Goal: Information Seeking & Learning: Compare options

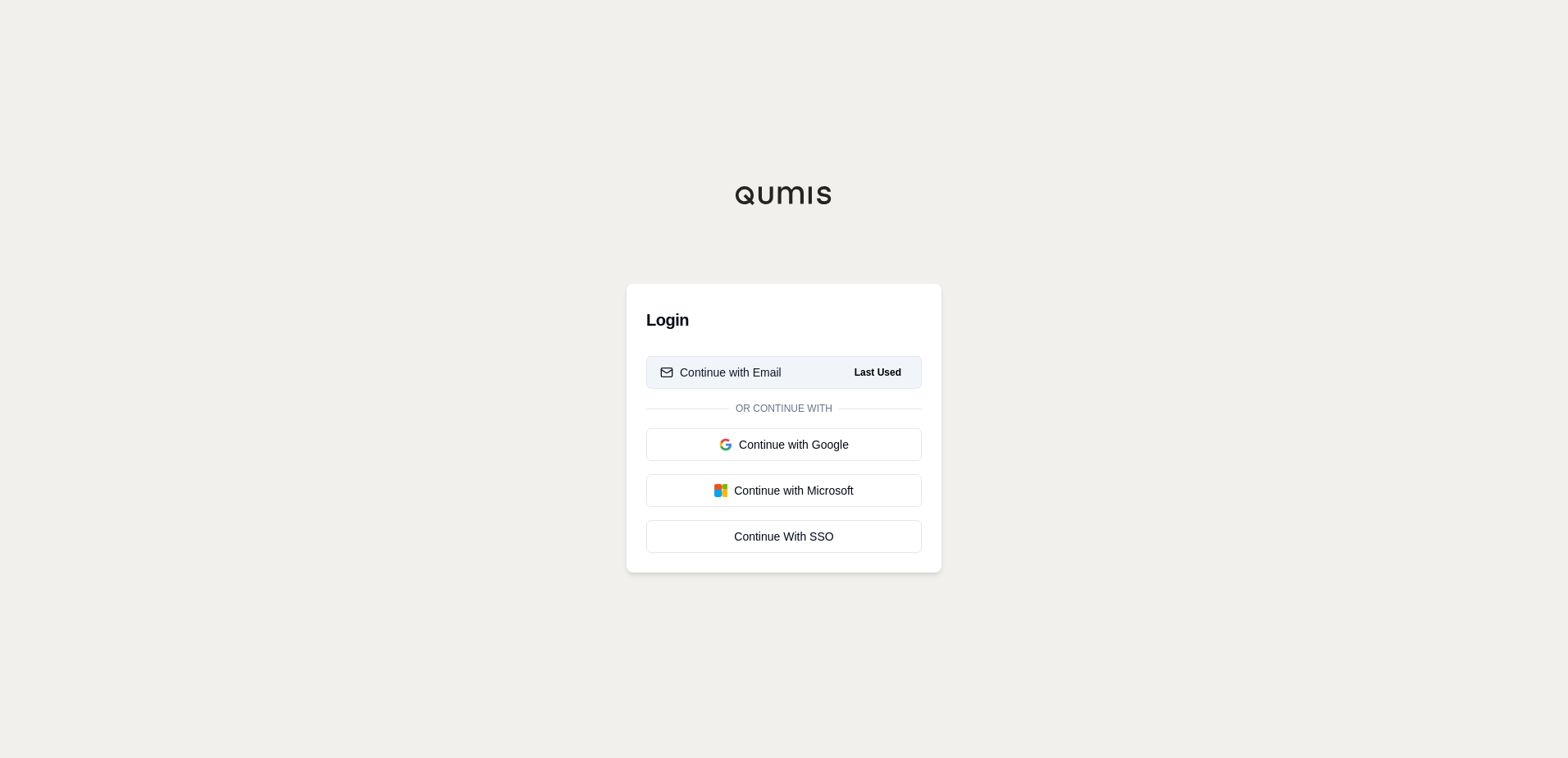
click at [762, 373] on div "Continue with Email" at bounding box center [721, 372] width 121 height 16
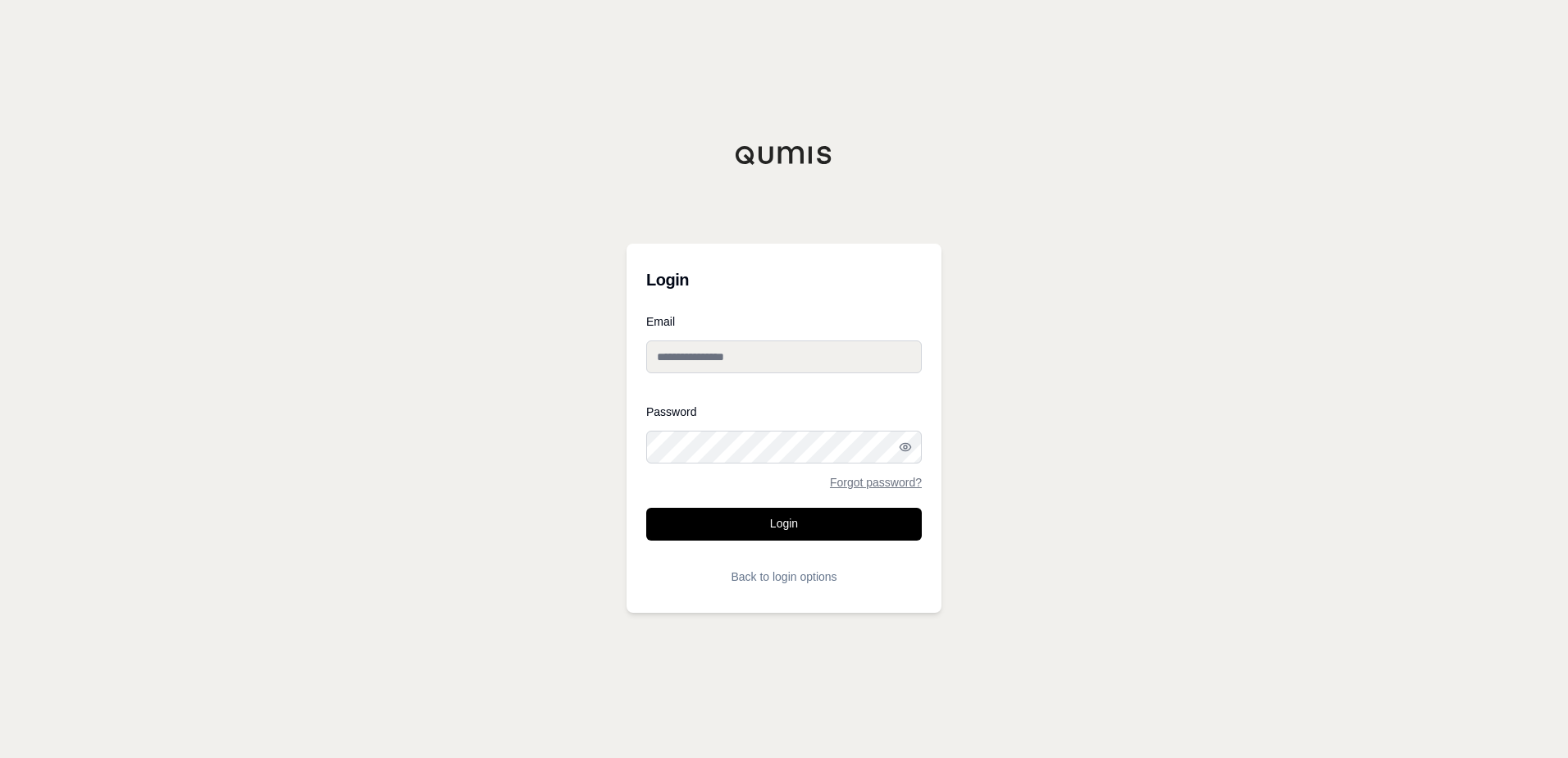
click at [804, 362] on input "Email" at bounding box center [784, 356] width 276 height 33
type input "**********"
click at [737, 521] on button "Login" at bounding box center [784, 523] width 276 height 33
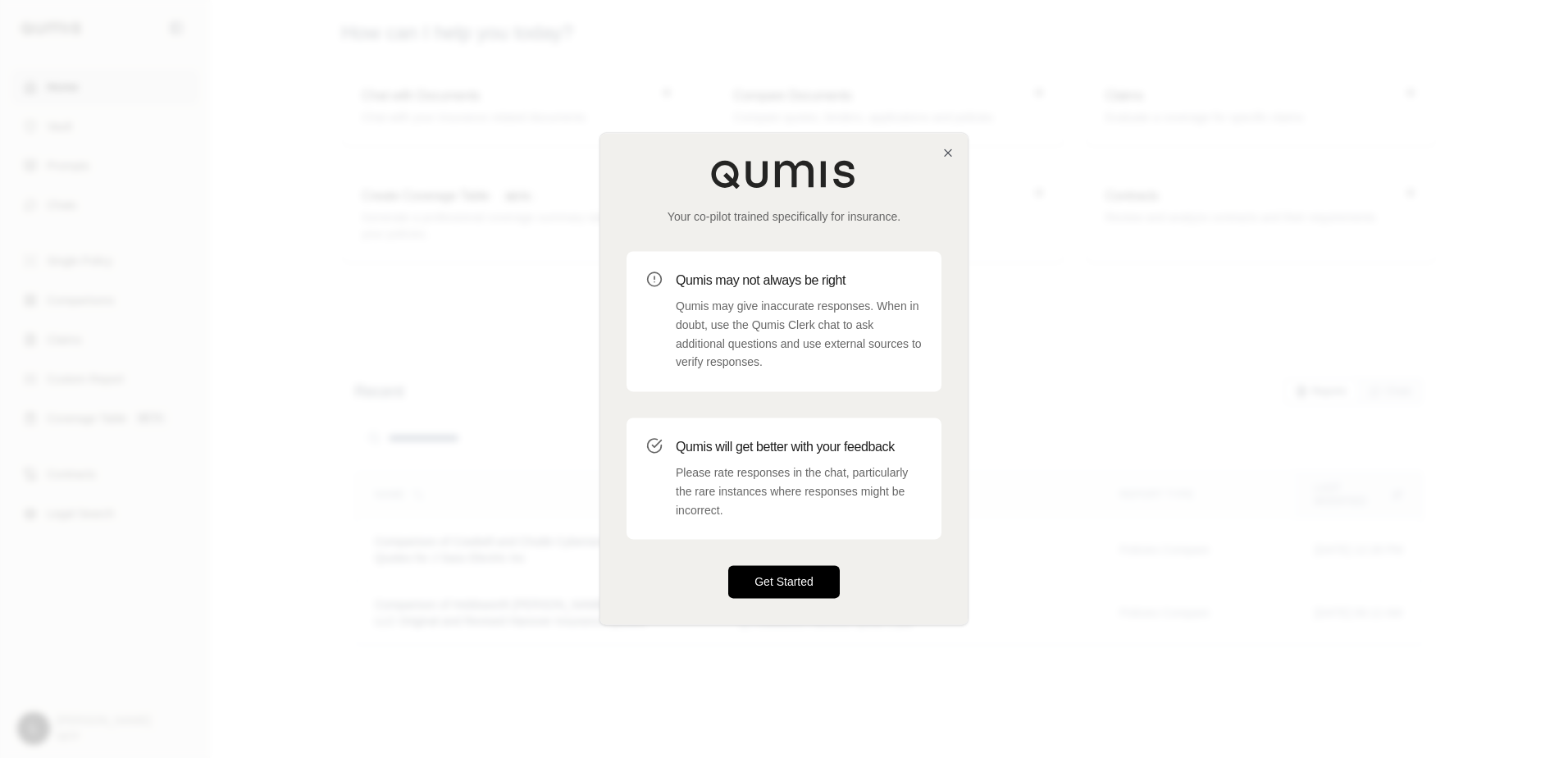
click at [800, 586] on button "Get Started" at bounding box center [784, 582] width 111 height 33
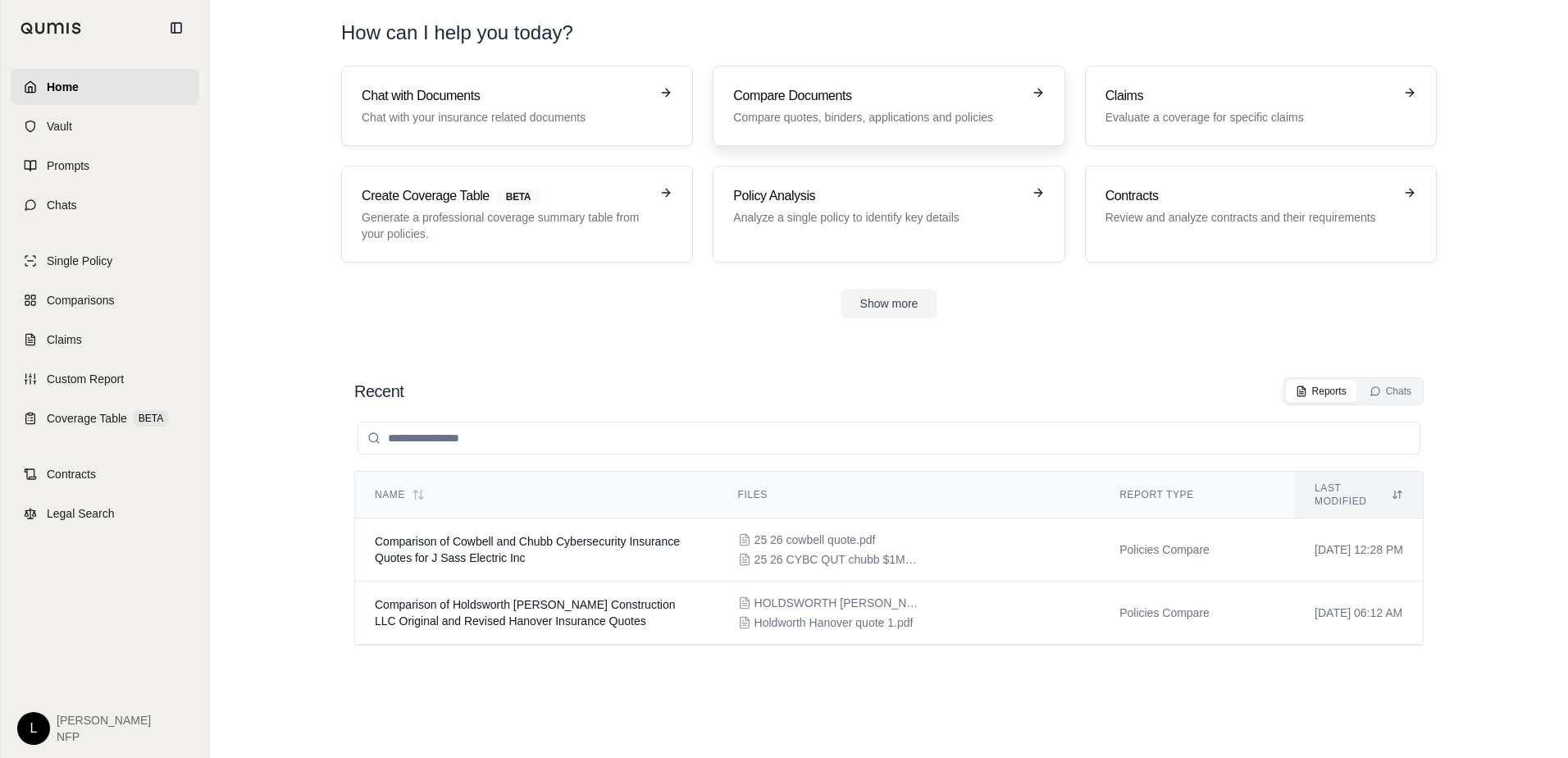
click at [780, 114] on p "Compare quotes, binders, applications and policies" at bounding box center [877, 117] width 288 height 16
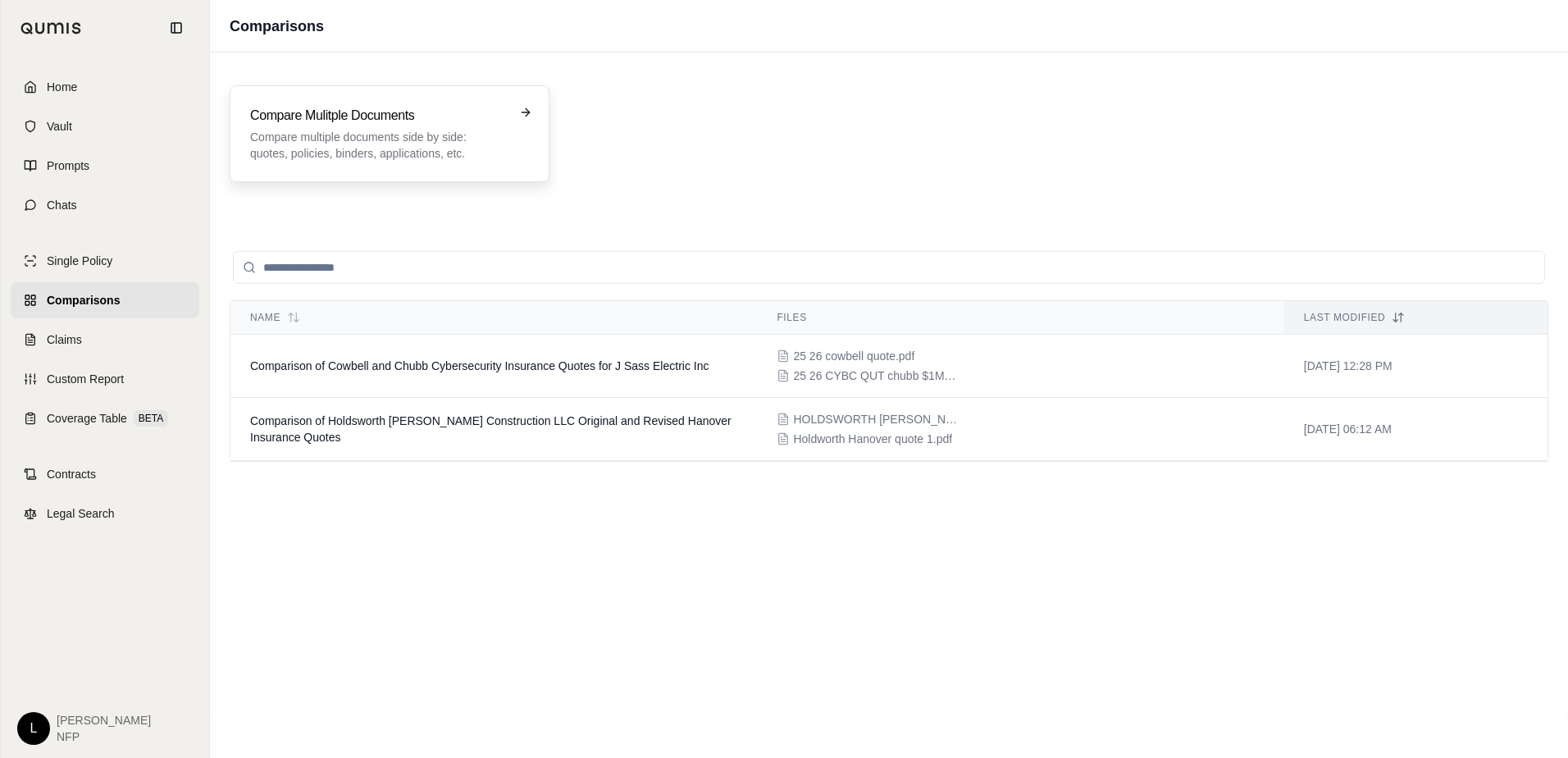
click at [462, 138] on p "Compare multiple documents side by side: quotes, policies, binders, application…" at bounding box center [377, 144] width 256 height 33
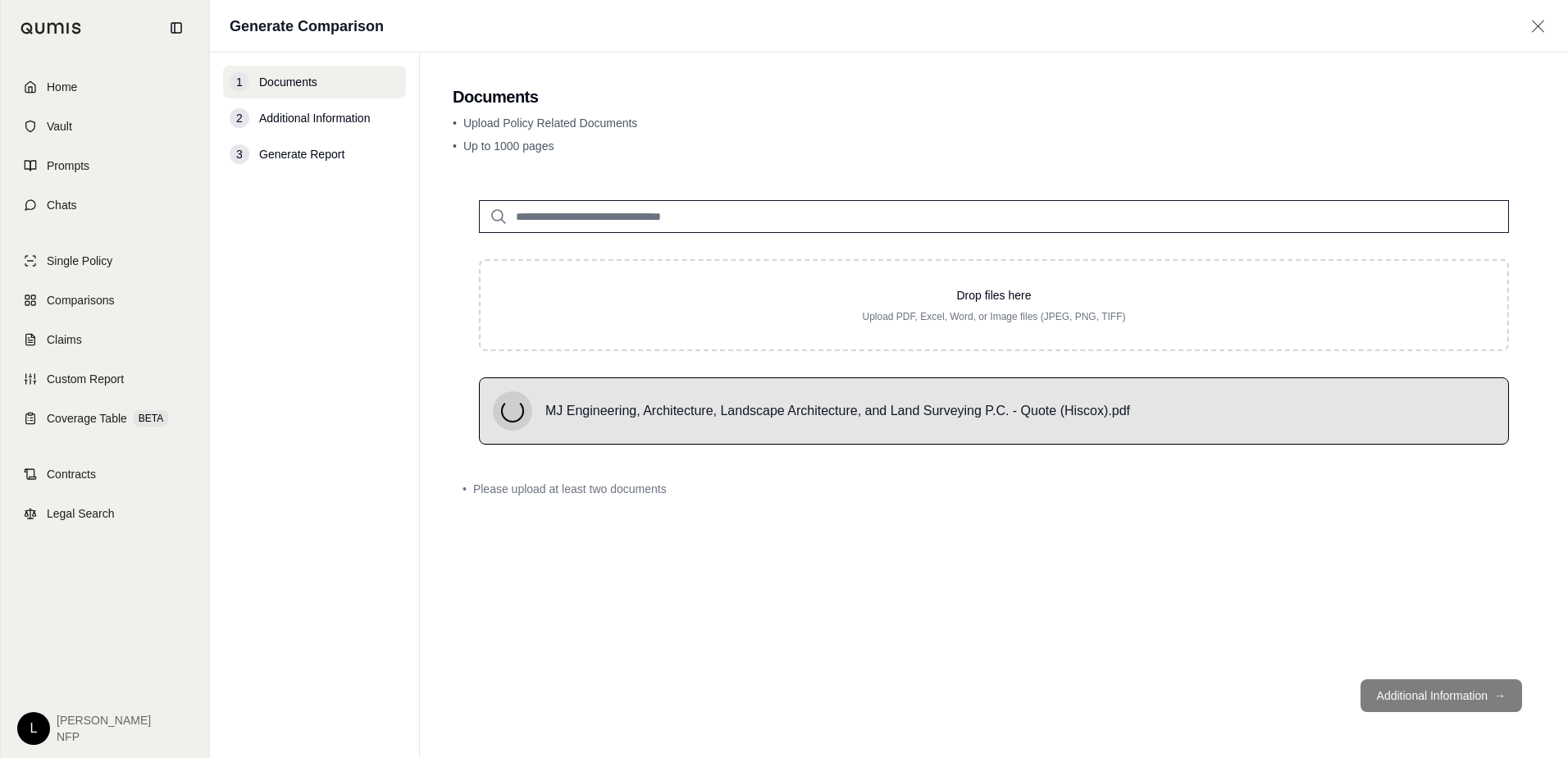
click at [576, 215] on input "search" at bounding box center [993, 216] width 1030 height 33
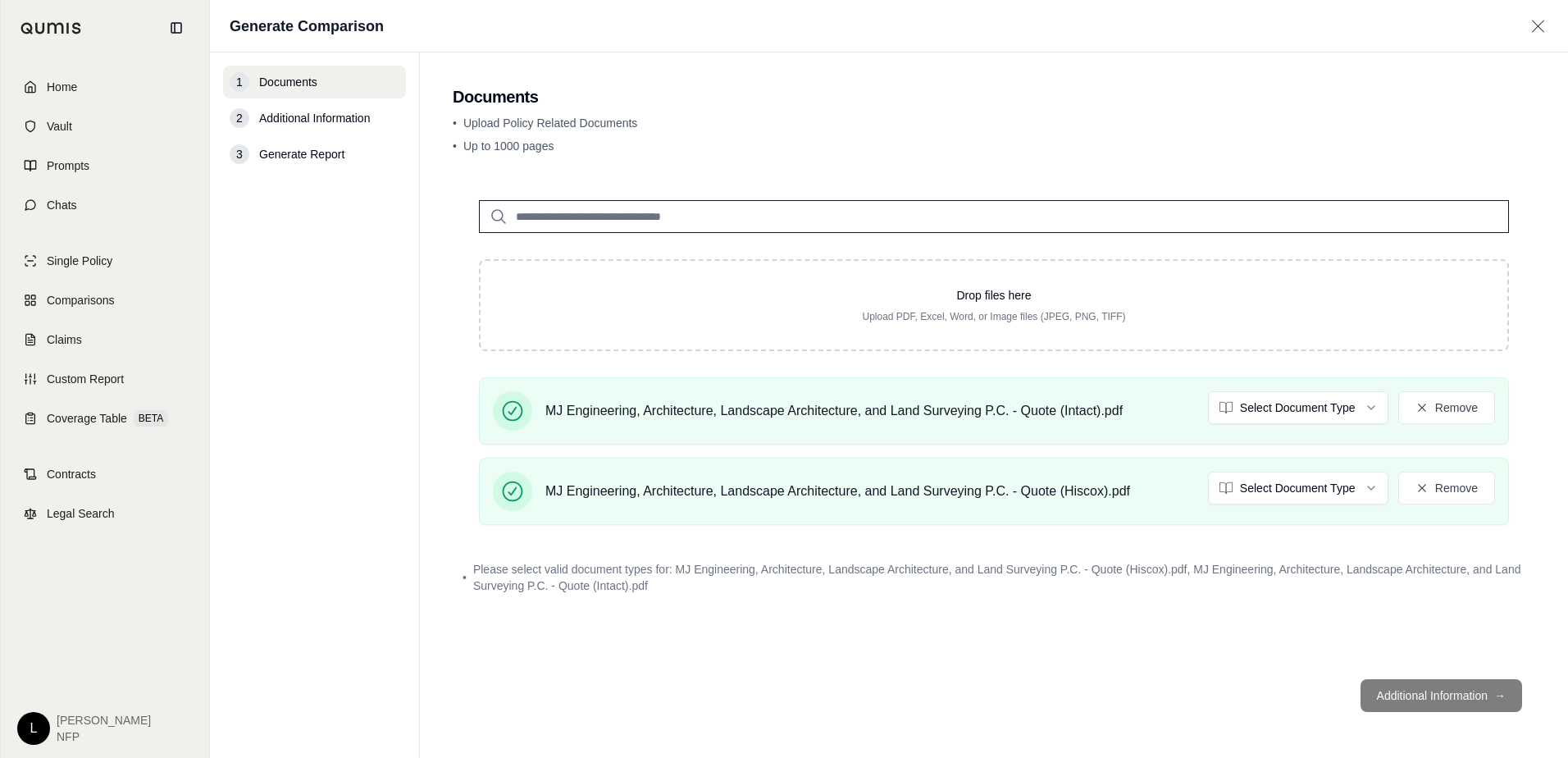
click at [892, 213] on input "search" at bounding box center [993, 216] width 1030 height 33
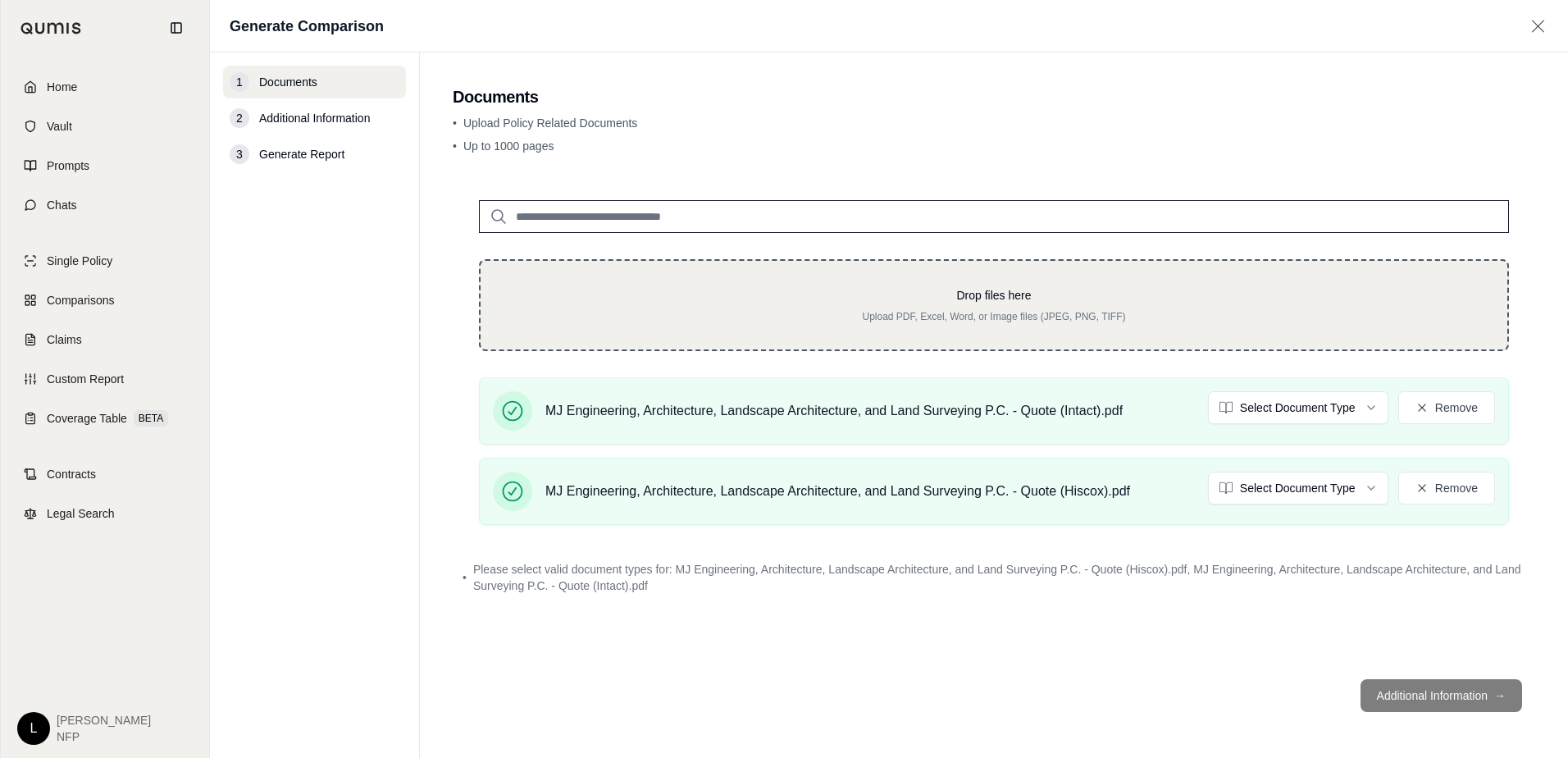
click at [843, 293] on p "Drop files here" at bounding box center [993, 294] width 974 height 16
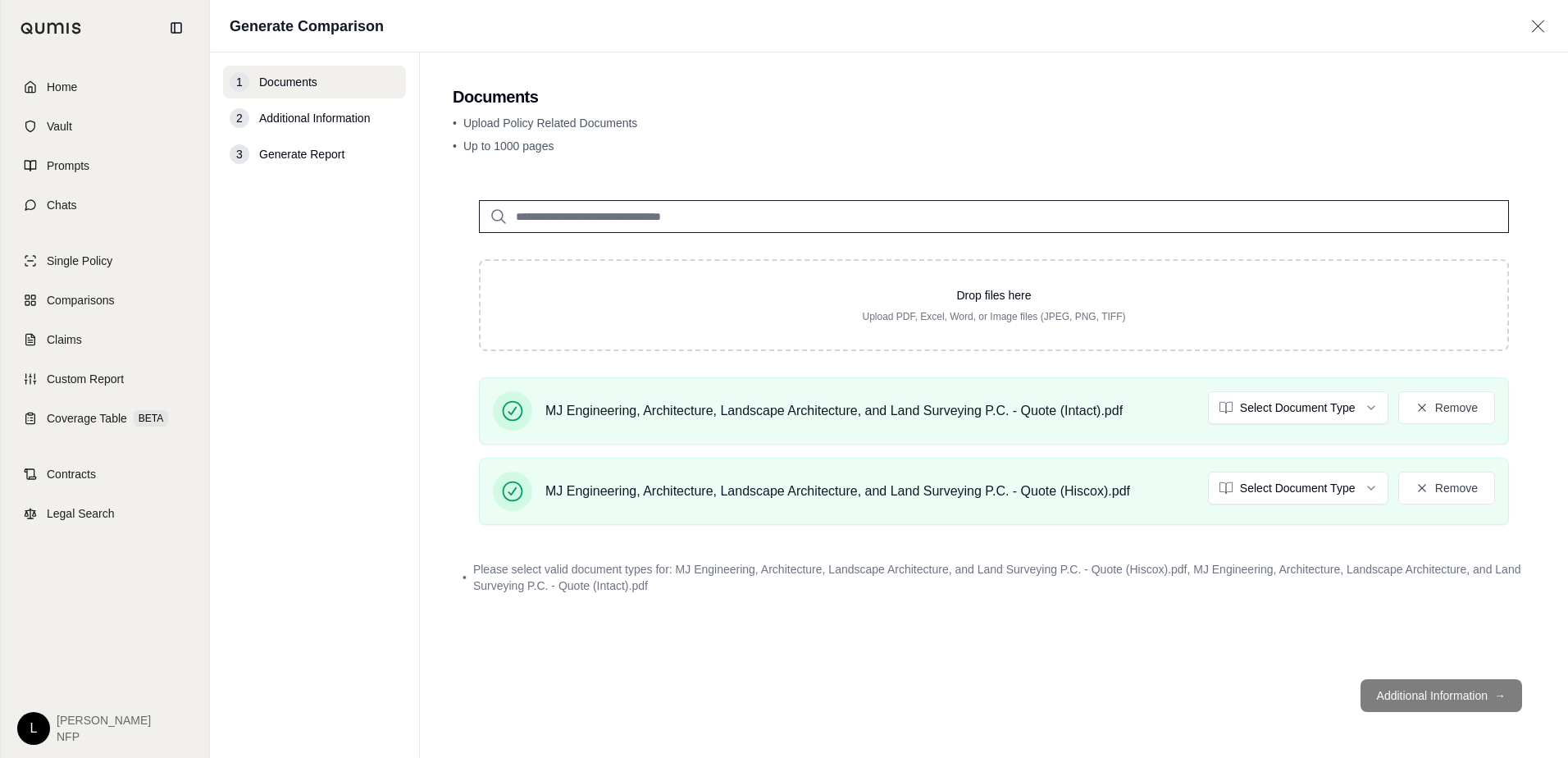
click at [352, 121] on span "Additional Information" at bounding box center [313, 117] width 110 height 16
click at [739, 218] on input "search" at bounding box center [993, 216] width 1030 height 33
click at [1414, 693] on footer "Additional Information →" at bounding box center [994, 694] width 1082 height 59
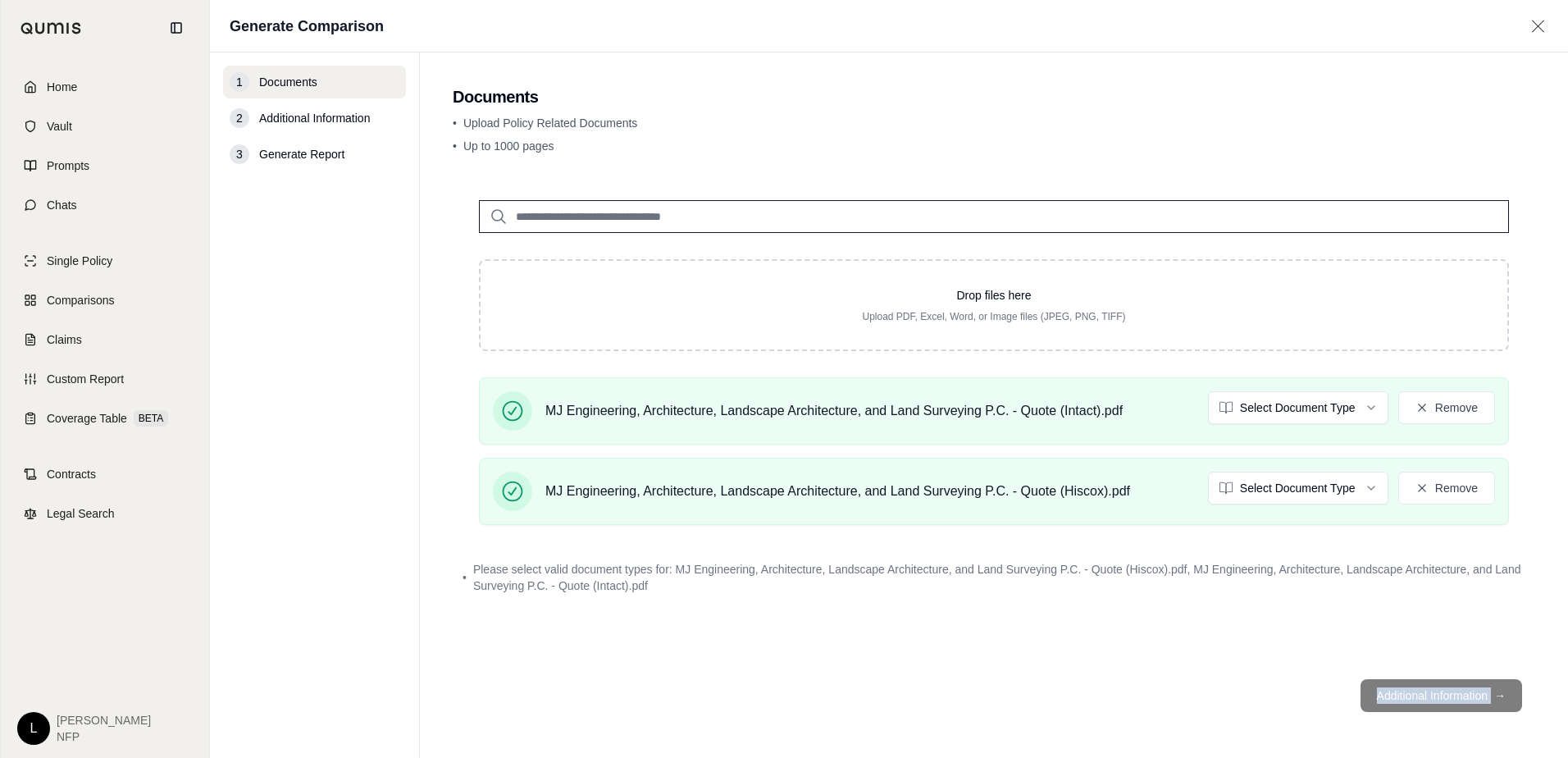
click at [1414, 693] on footer "Additional Information →" at bounding box center [994, 694] width 1082 height 59
drag, startPoint x: 1414, startPoint y: 693, endPoint x: 1251, endPoint y: 640, distance: 171.4
click at [1251, 640] on div "Drop files here Upload PDF, Excel, Word, or Image files (JPEG, PNG, TIFF) MJ En…" at bounding box center [994, 420] width 1082 height 492
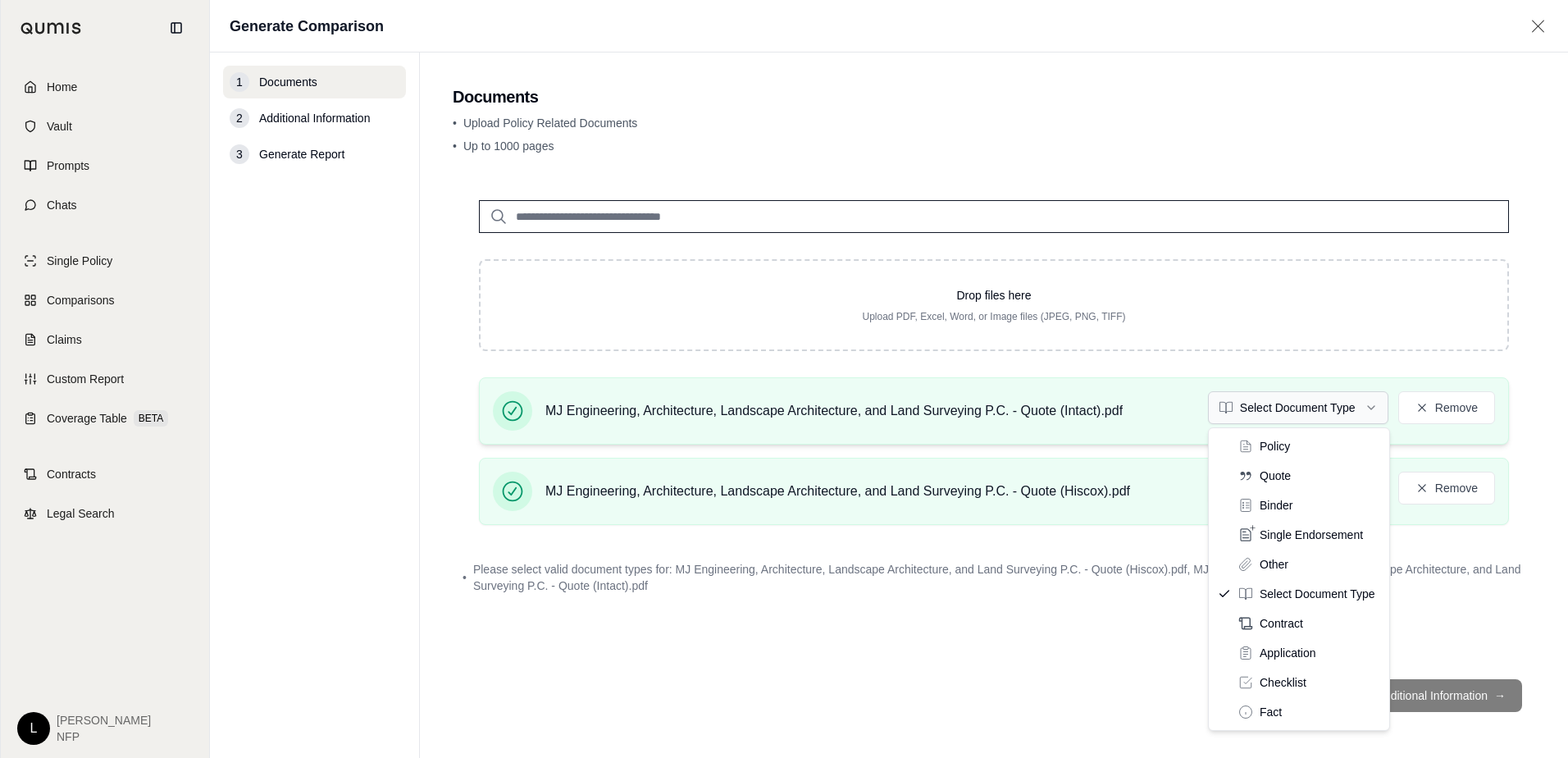
click at [1307, 402] on html "Home Vault Prompts Chats Single Policy Comparisons Claims Custom Report Coverag…" at bounding box center [784, 379] width 1568 height 758
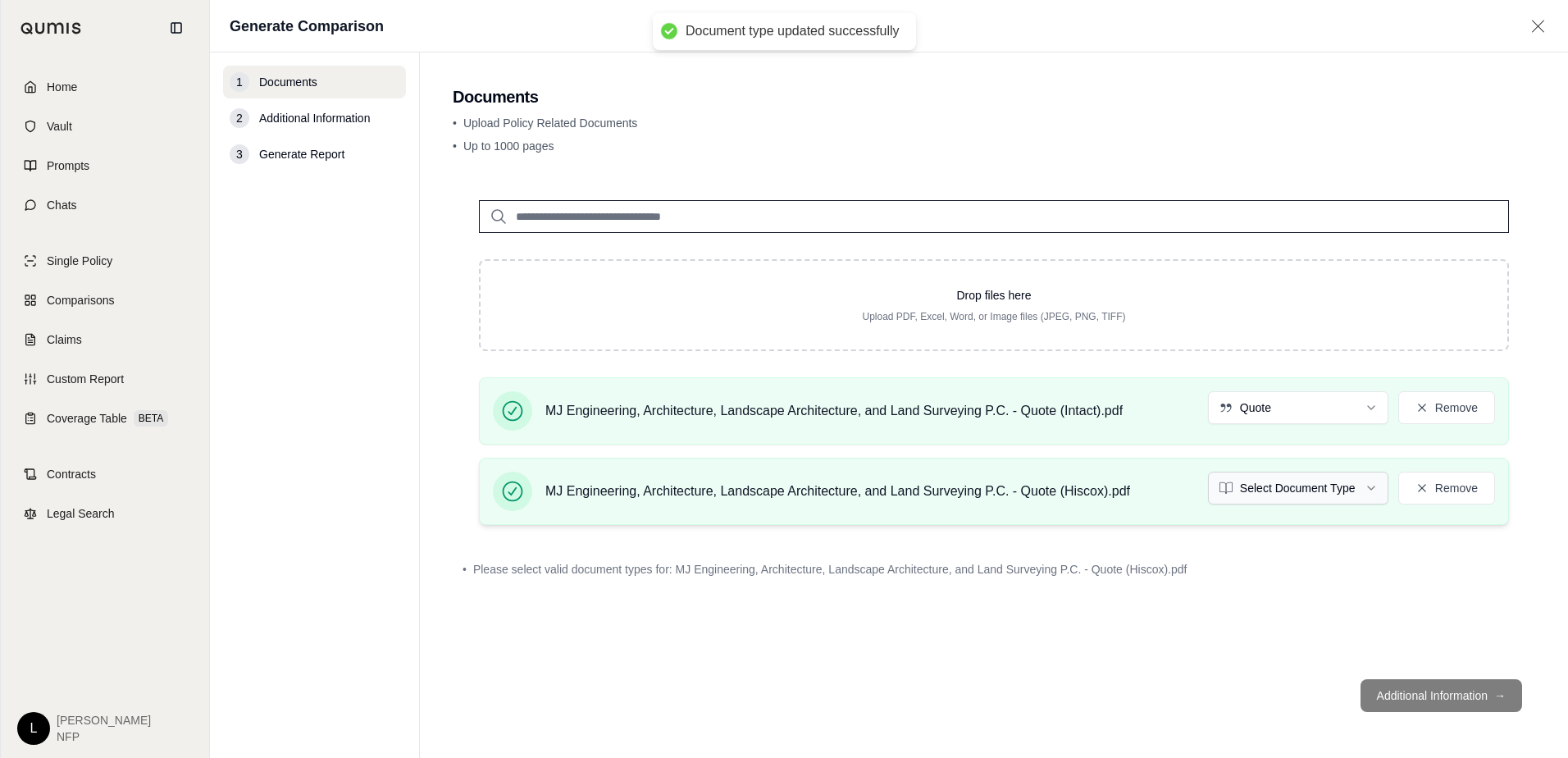
click at [1275, 492] on html "Document type updated successfully Home Vault Prompts Chats Single Policy Compa…" at bounding box center [784, 379] width 1568 height 758
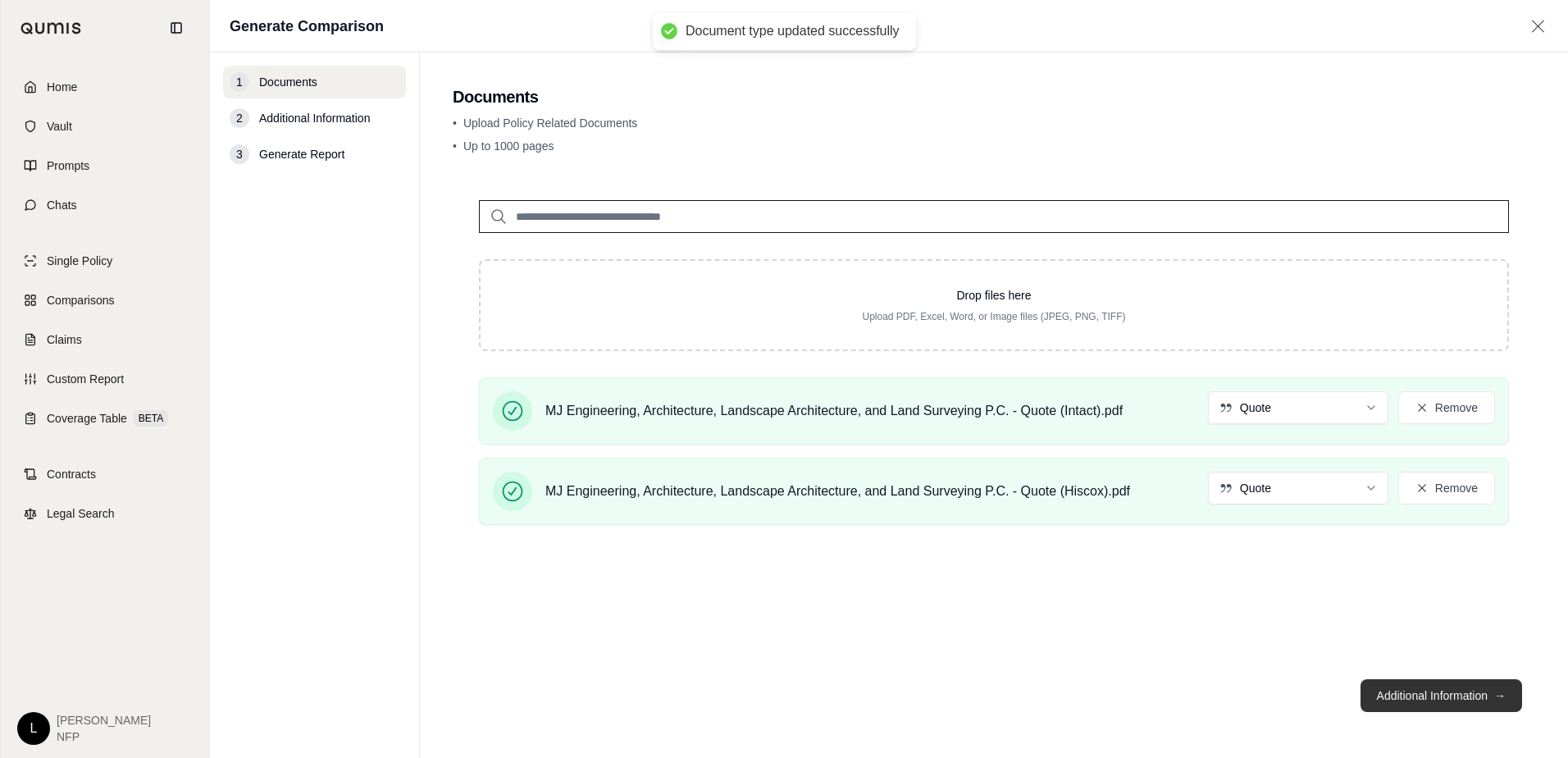
click at [1427, 697] on button "Additional Information →" at bounding box center [1441, 695] width 161 height 33
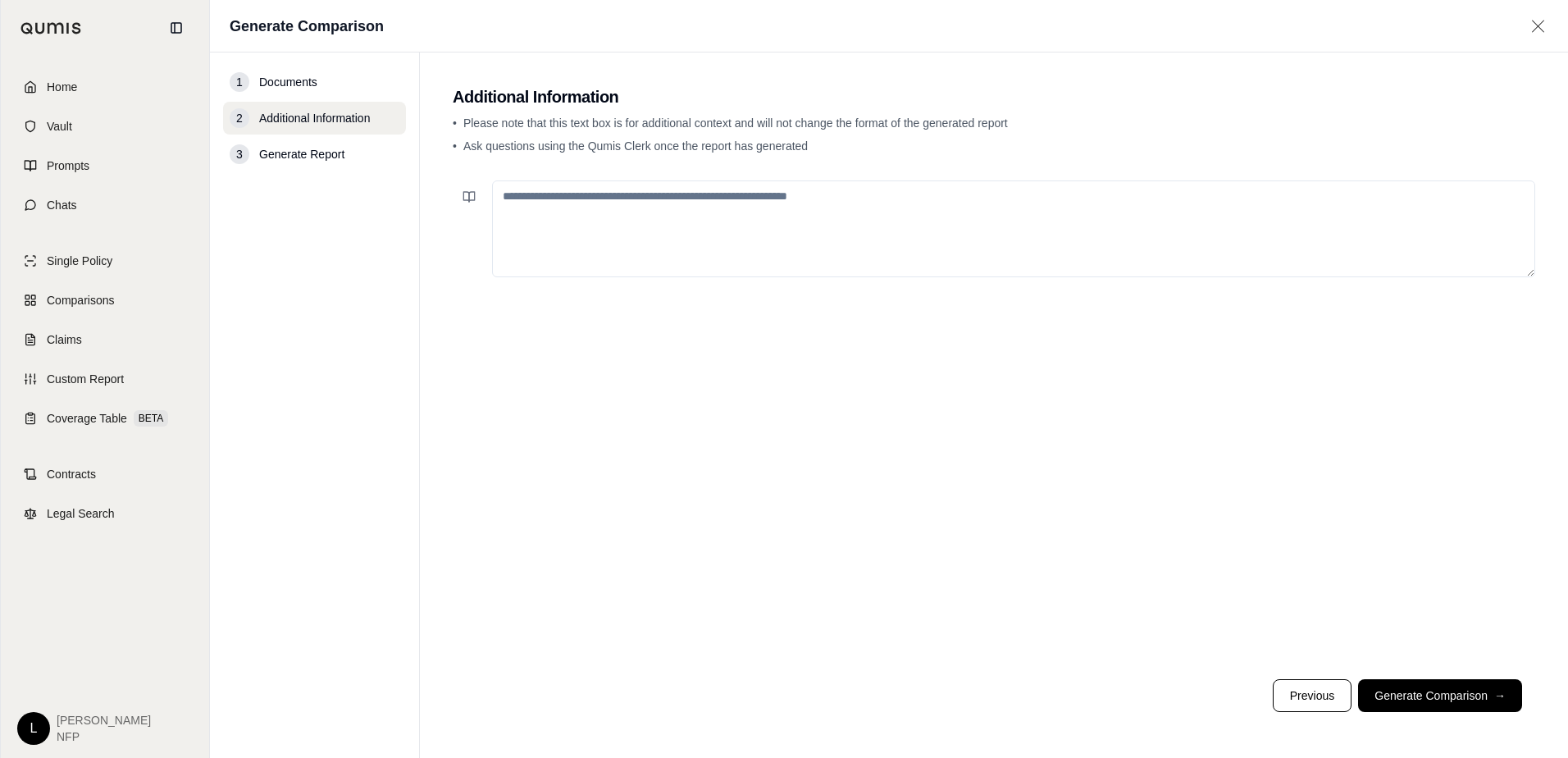
click at [716, 212] on textarea at bounding box center [1014, 228] width 1043 height 96
type textarea "**********"
click at [1429, 691] on button "Generate Comparison →" at bounding box center [1440, 695] width 164 height 33
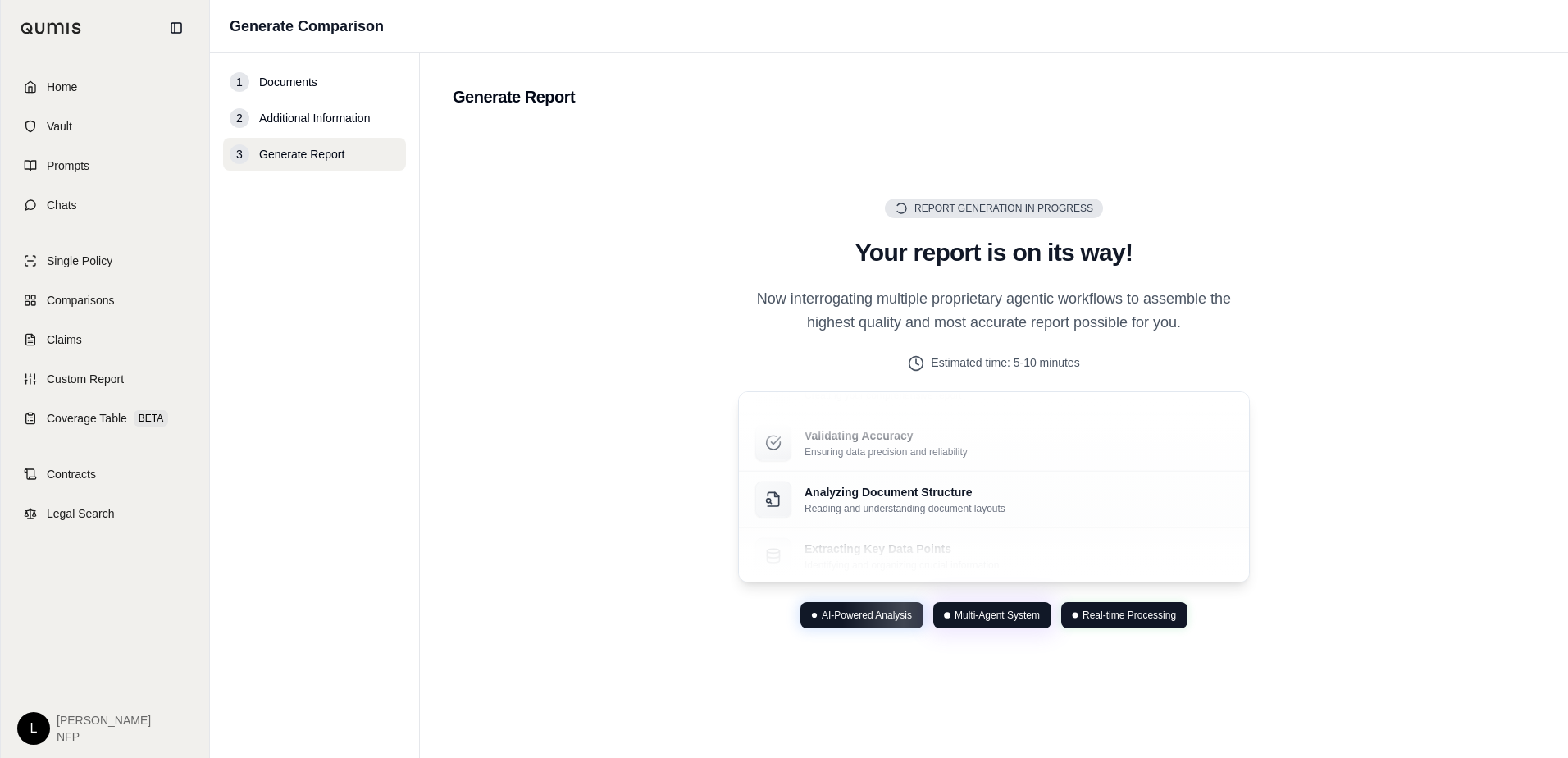
click at [1390, 583] on div "Report Generation in Progress Generating Report Your report is on its way! Now …" at bounding box center [994, 414] width 1082 height 571
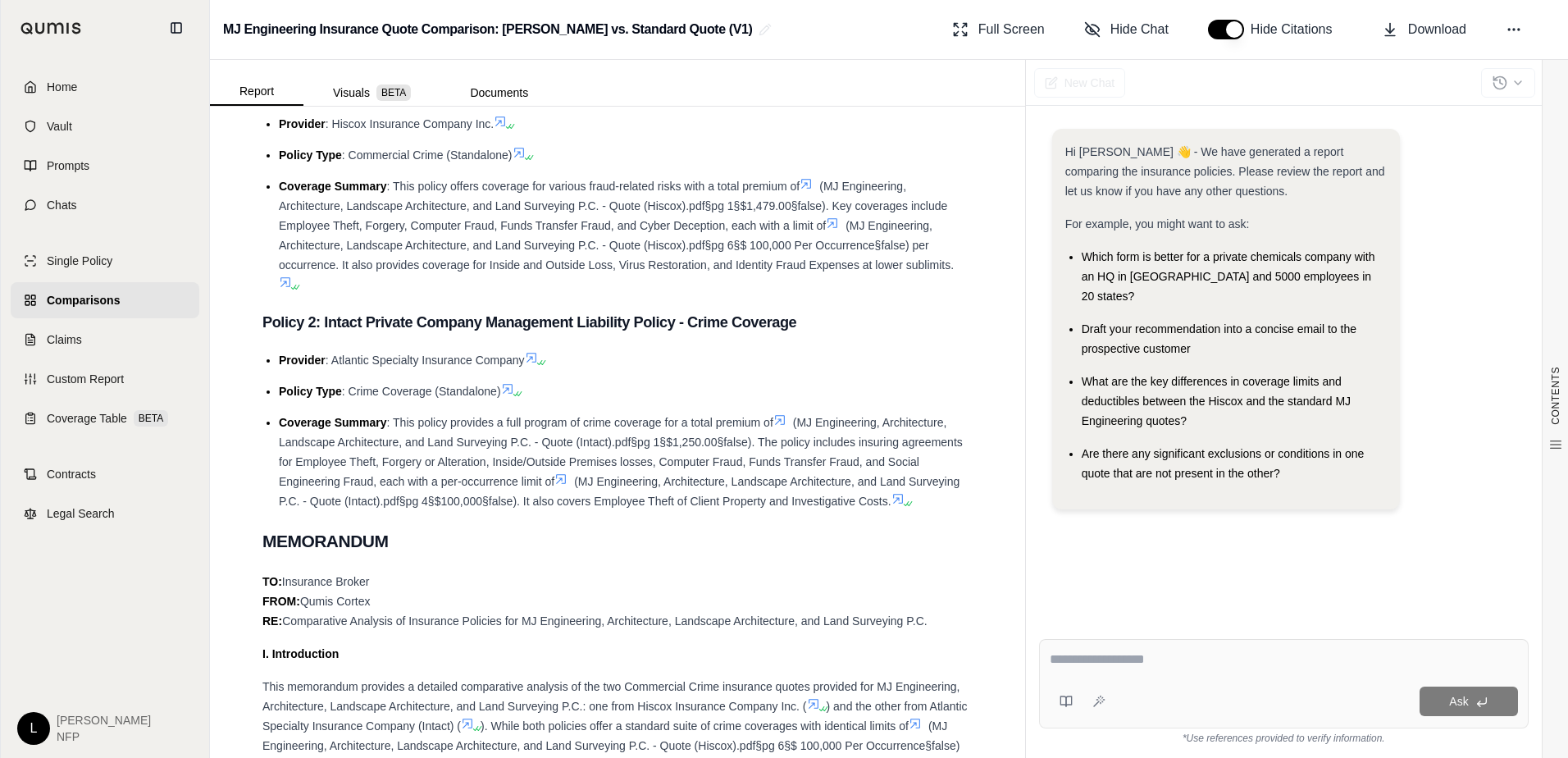
scroll to position [902, 0]
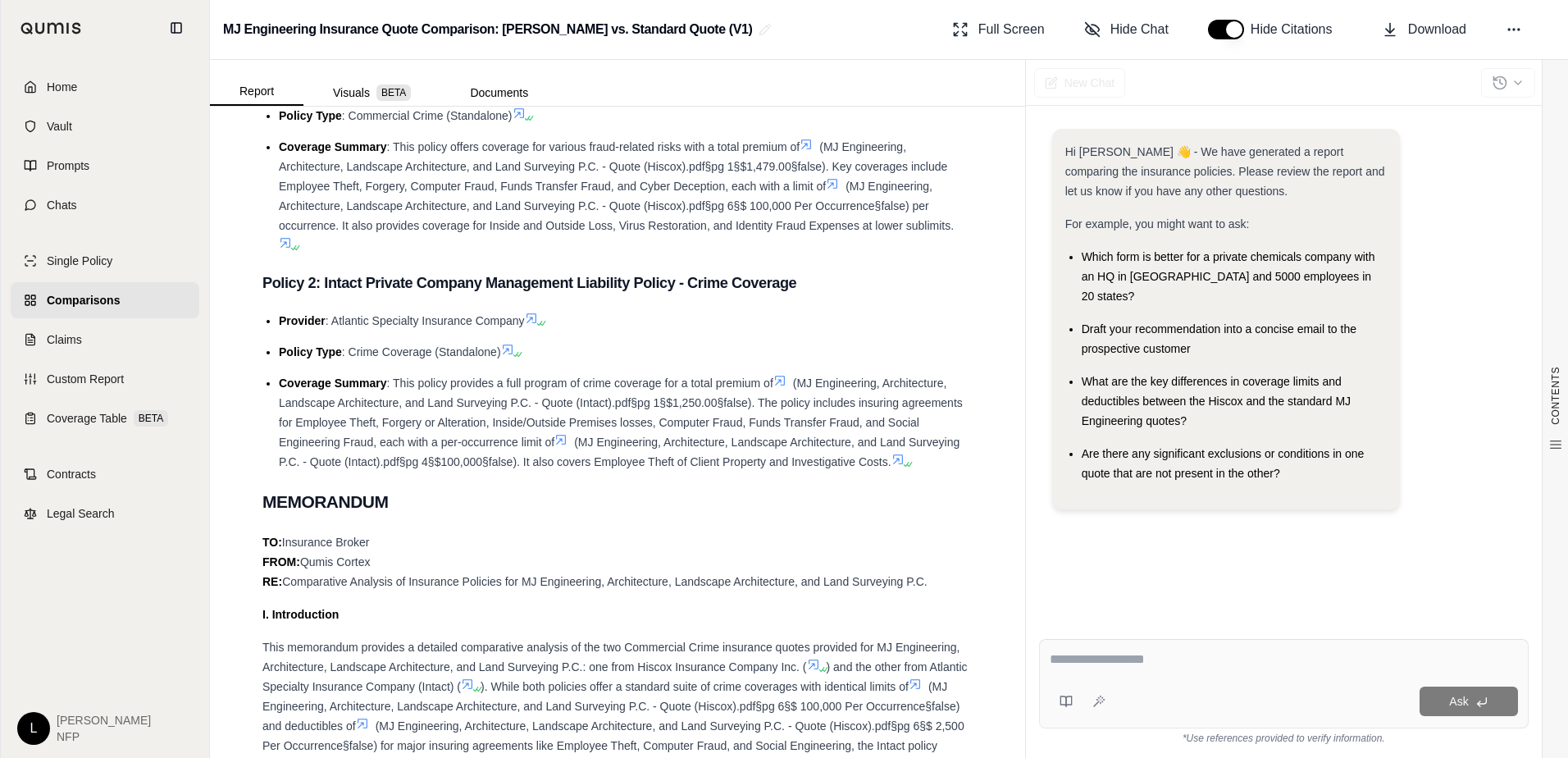
click at [1096, 660] on textarea at bounding box center [1283, 660] width 469 height 20
type textarea "**********"
click at [1451, 702] on span "Ask" at bounding box center [1459, 700] width 19 height 13
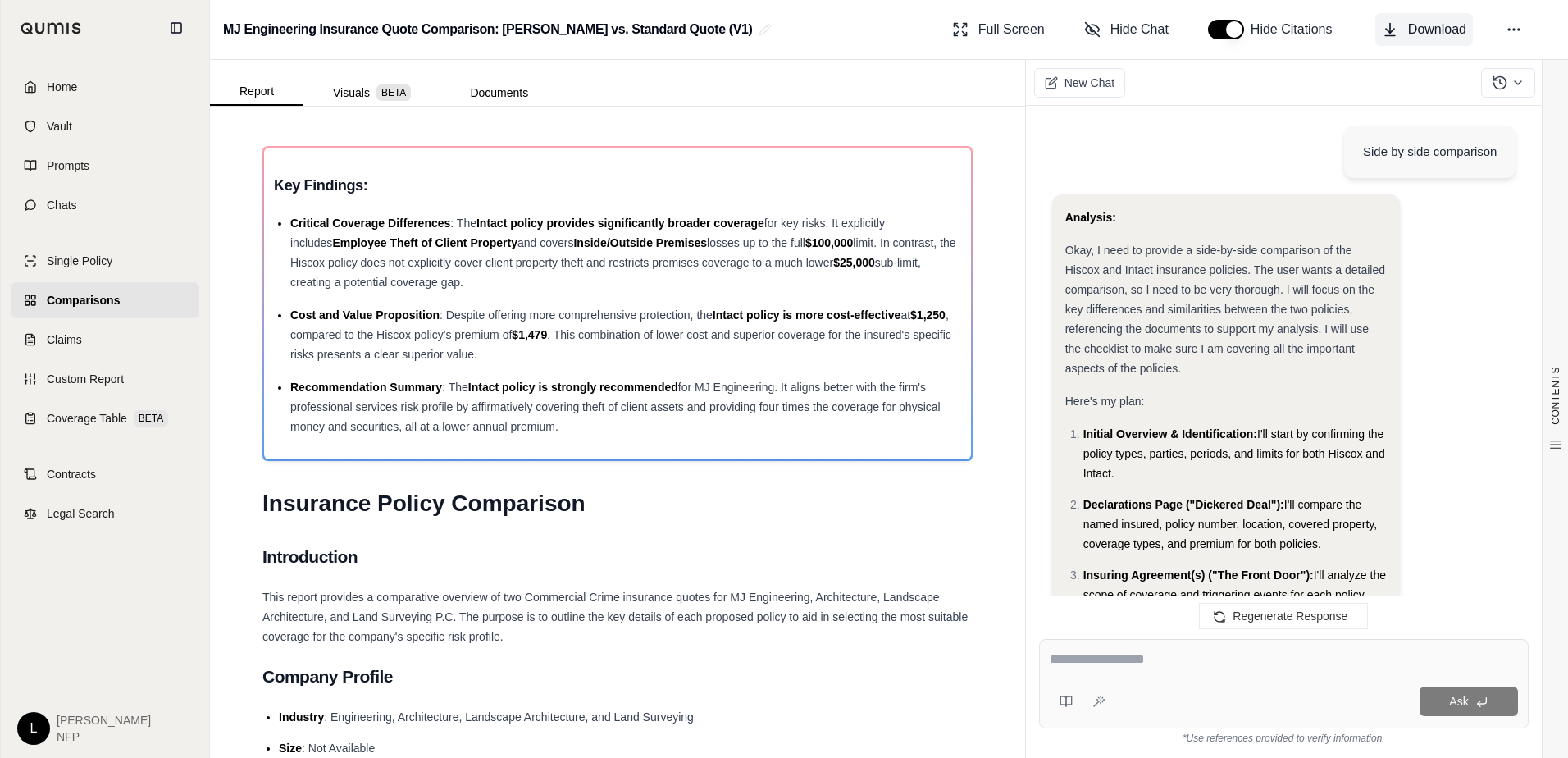
click at [1439, 32] on span "Download" at bounding box center [1437, 30] width 59 height 20
